Goal: Navigation & Orientation: Find specific page/section

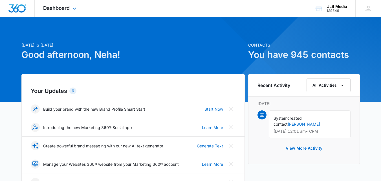
click at [71, 6] on div "Dashboard Apps Reputation Websites Forms CRM Email Social Shop Payments POS Con…" at bounding box center [61, 8] width 52 height 17
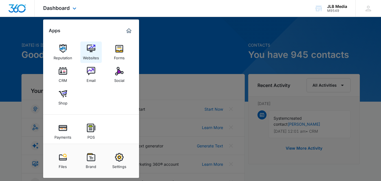
click at [94, 55] on div "Websites" at bounding box center [91, 56] width 16 height 7
